Goal: Information Seeking & Learning: Learn about a topic

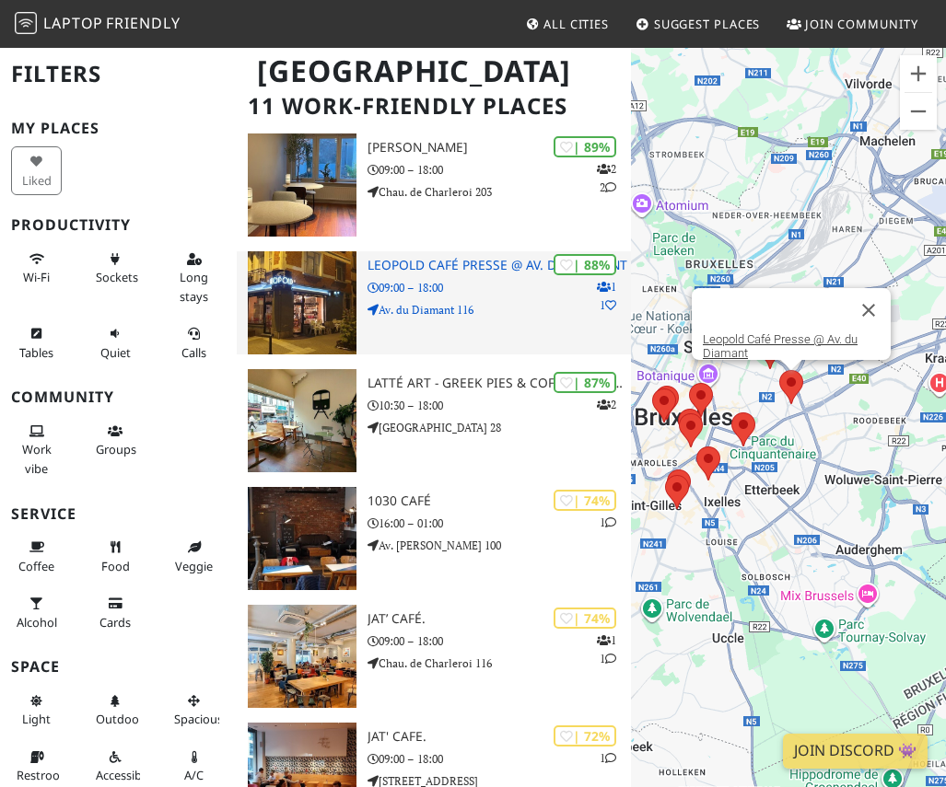
scroll to position [146, 0]
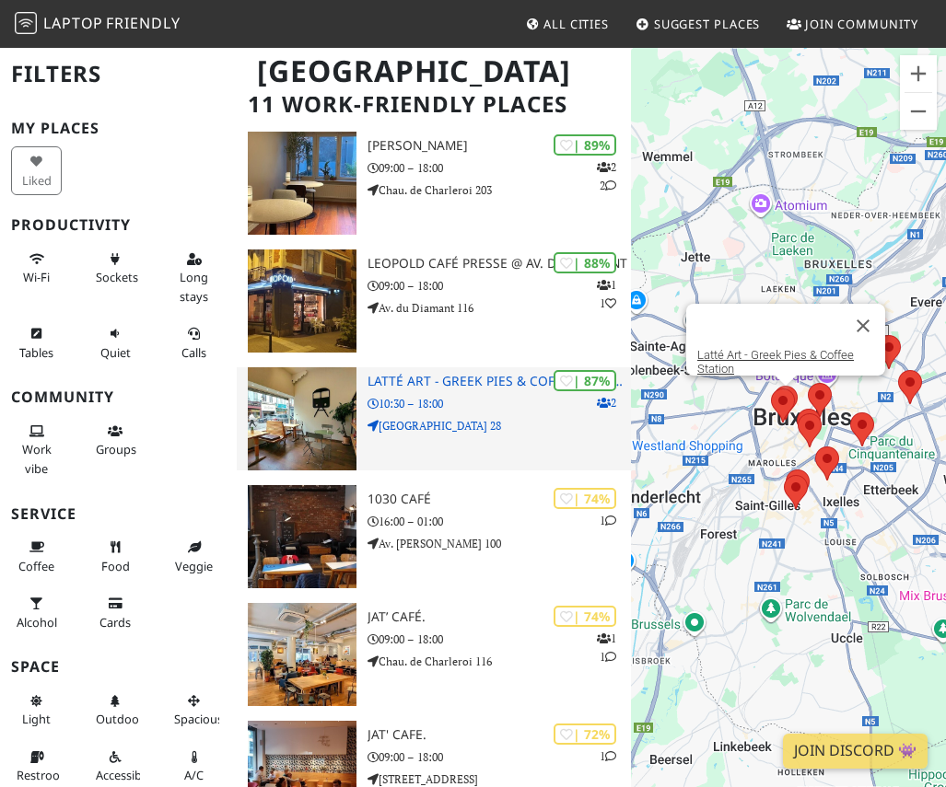
click at [320, 395] on img at bounding box center [303, 418] width 110 height 103
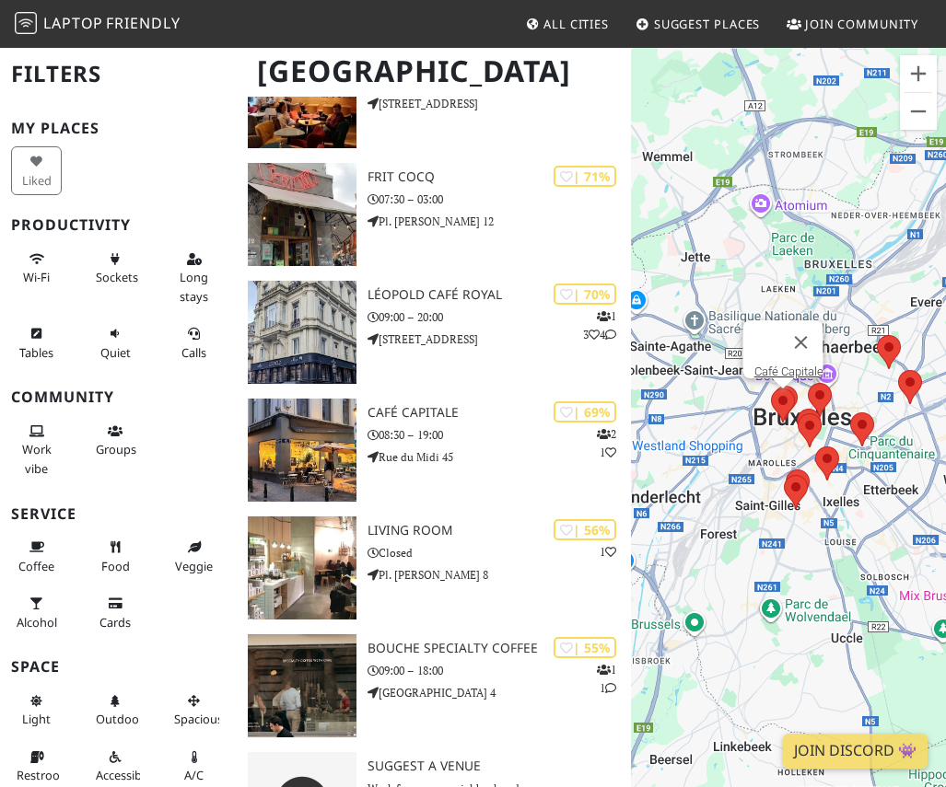
scroll to position [905, 0]
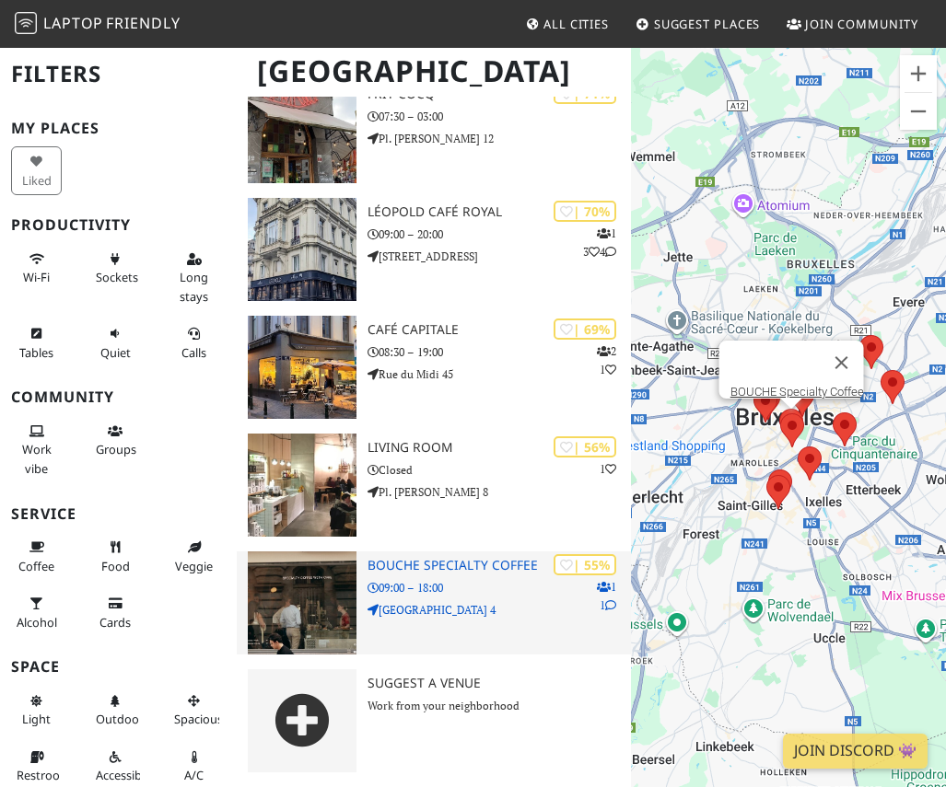
click at [335, 570] on img at bounding box center [303, 603] width 110 height 103
